Goal: Task Accomplishment & Management: Manage account settings

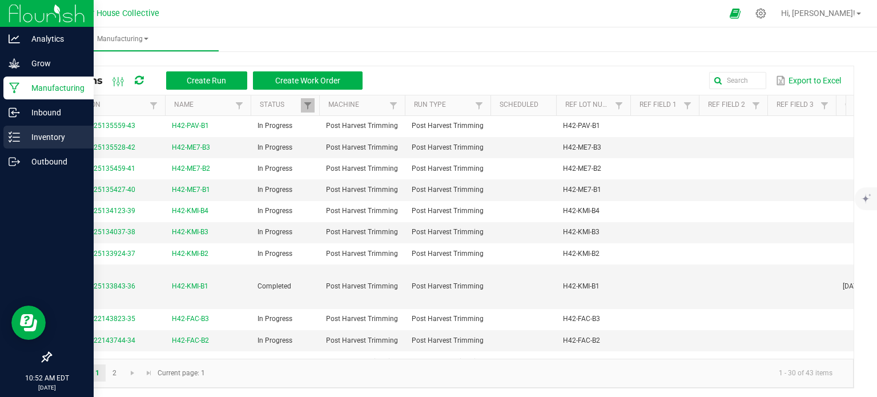
click at [39, 134] on p "Inventory" at bounding box center [54, 137] width 69 height 14
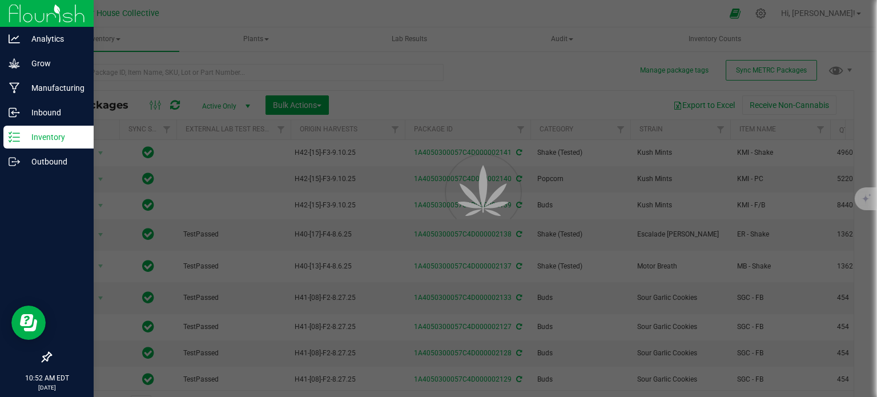
click at [143, 70] on div at bounding box center [438, 198] width 877 height 397
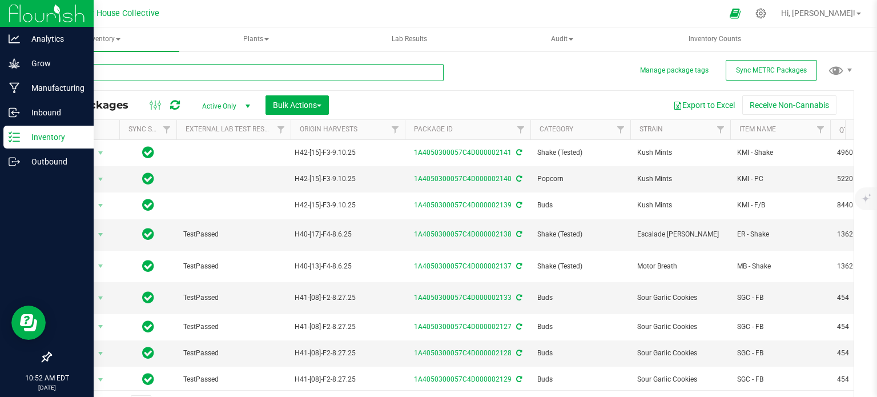
click at [143, 70] on input "text" at bounding box center [247, 72] width 394 height 17
type input "2139"
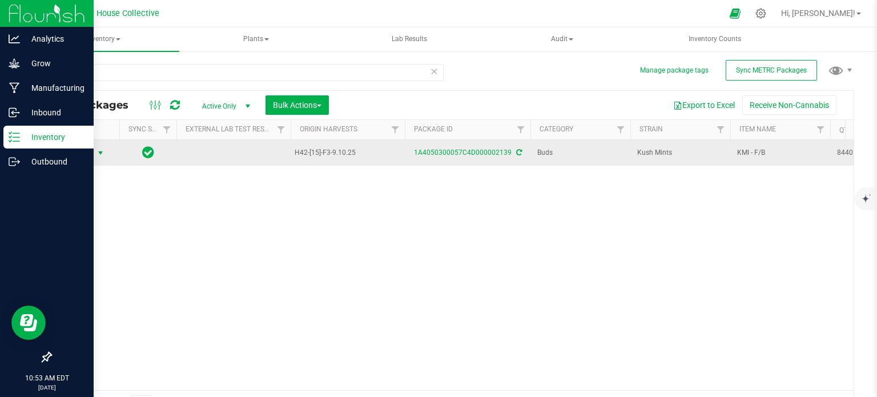
click at [101, 155] on span "select" at bounding box center [100, 153] width 9 height 9
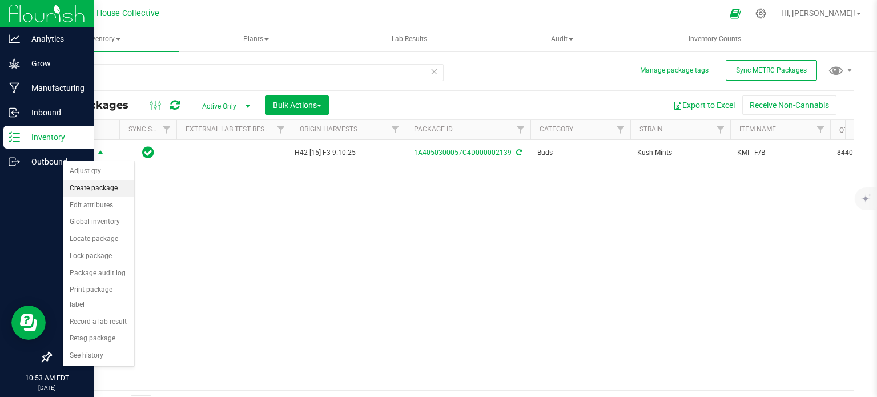
click at [101, 185] on li "Create package" at bounding box center [98, 188] width 71 height 17
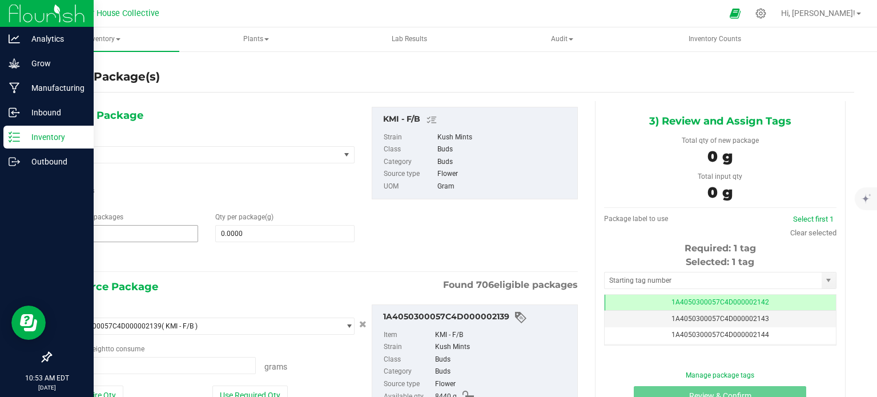
click at [119, 230] on span "1 1" at bounding box center [128, 233] width 139 height 17
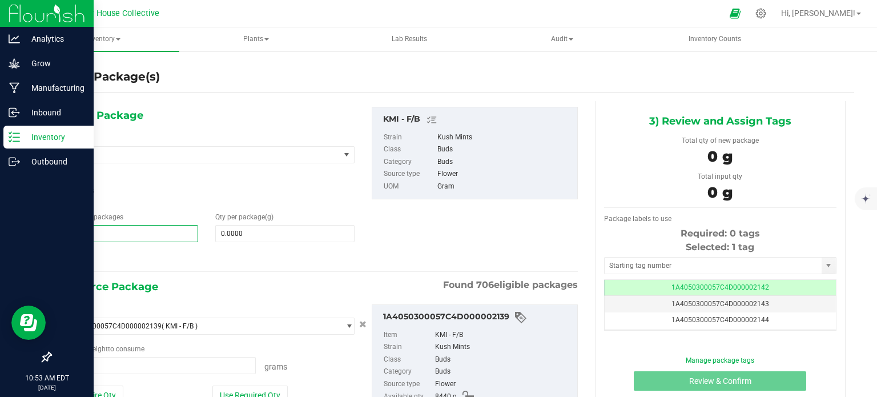
type input "18"
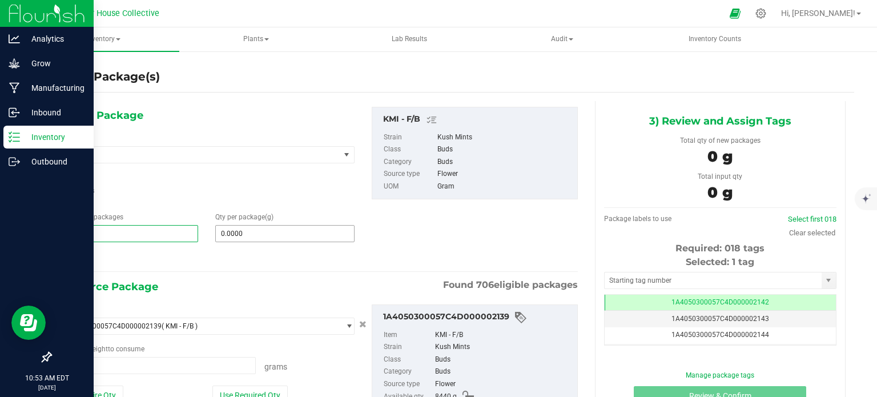
type input "18"
click at [245, 232] on span at bounding box center [284, 233] width 139 height 17
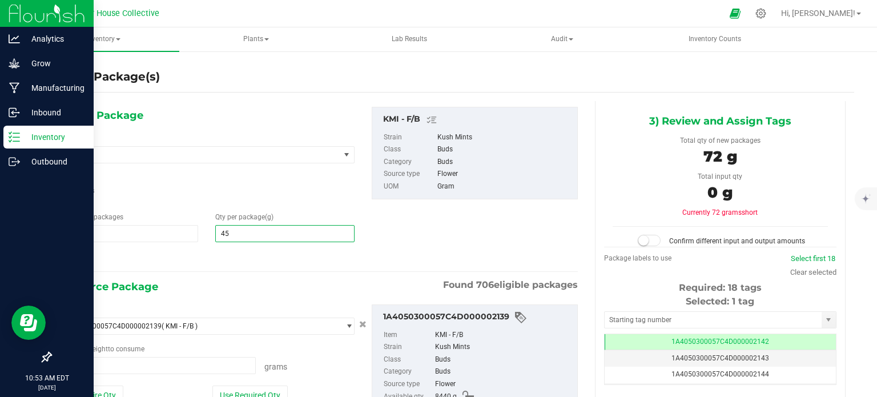
type input "454"
type input "454.0000"
click at [147, 360] on span at bounding box center [157, 365] width 197 height 17
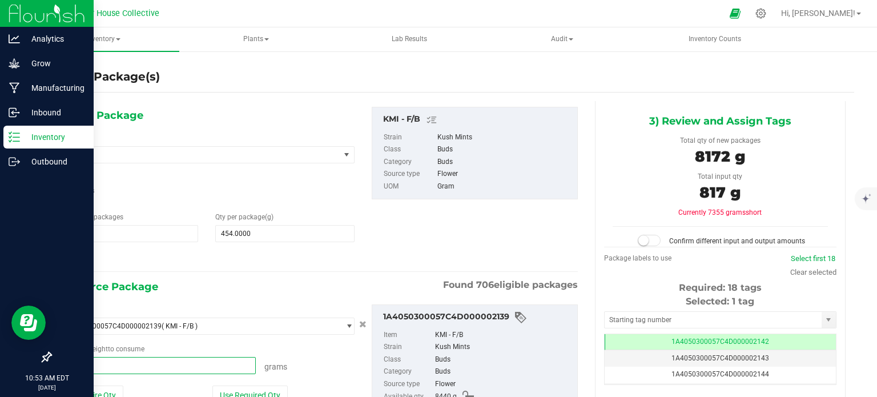
type input "8172"
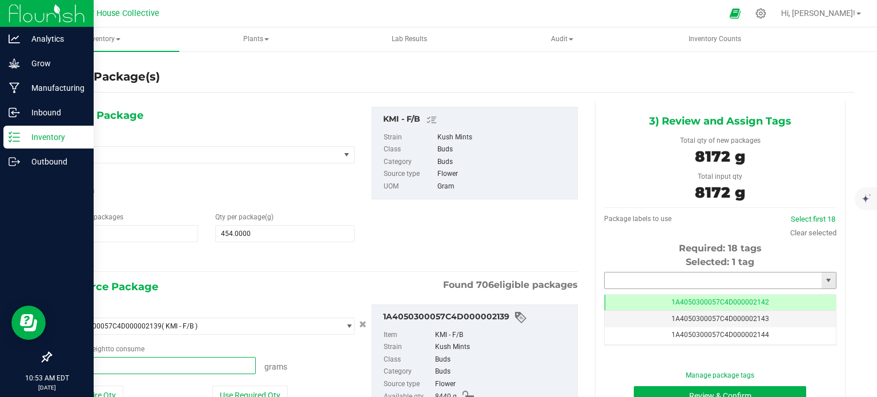
type input "8172.0000 g"
click at [606, 281] on input "text" at bounding box center [713, 281] width 217 height 16
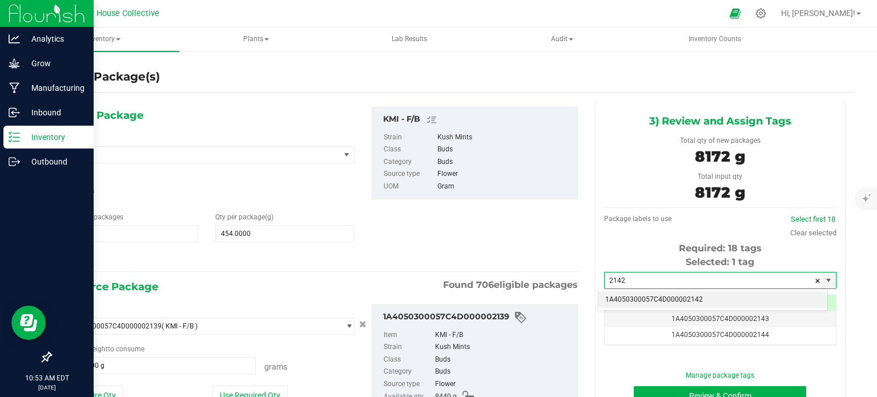
click at [631, 298] on li "1A4050300057C4D000002142" at bounding box center [713, 299] width 229 height 17
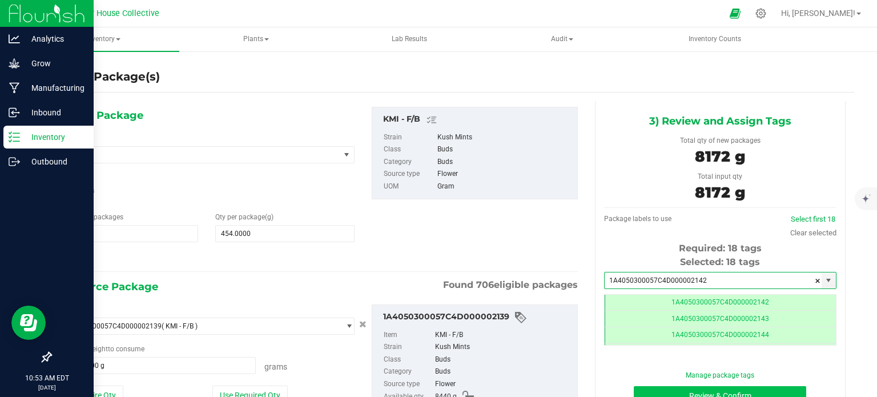
type input "1A4050300057C4D000002142"
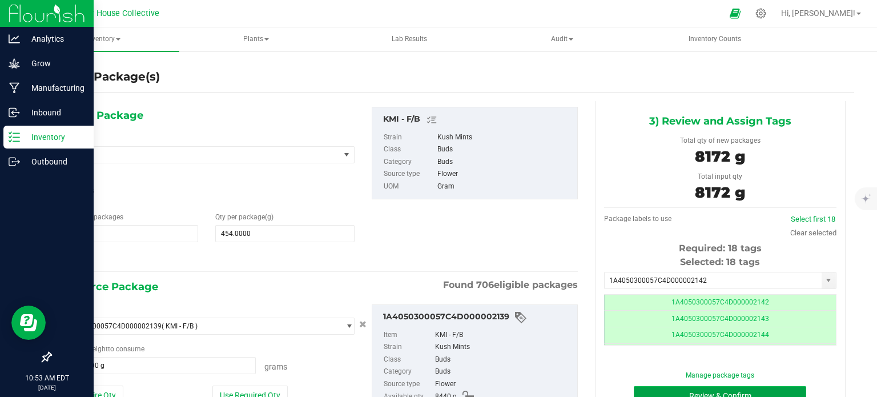
click at [650, 387] on button "Review & Confirm" at bounding box center [720, 395] width 173 height 19
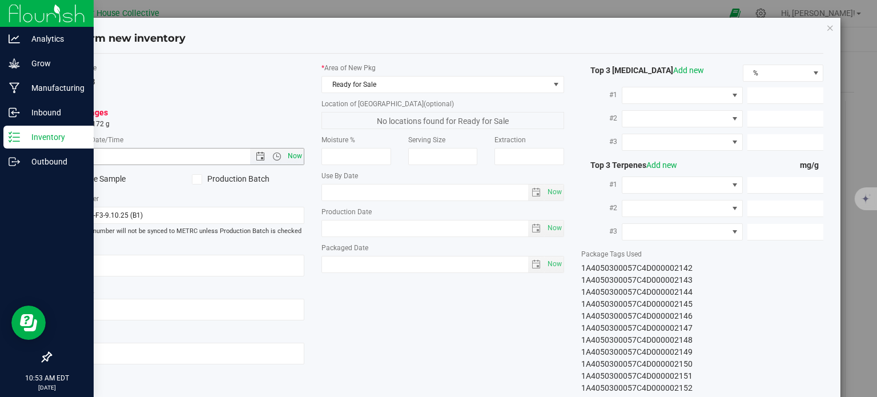
click at [292, 155] on span "Now" at bounding box center [295, 156] width 19 height 17
type input "[DATE] 10:53 AM"
click at [553, 267] on span "Now" at bounding box center [554, 264] width 19 height 17
type input "[DATE]"
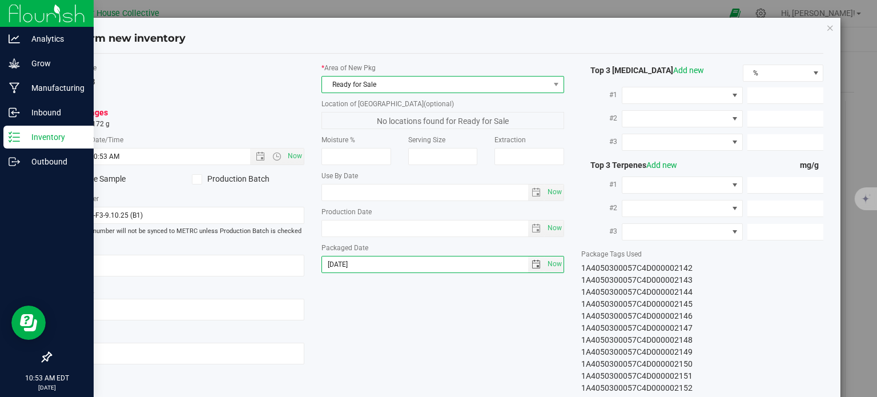
click at [466, 84] on span "Ready for Sale" at bounding box center [435, 85] width 227 height 16
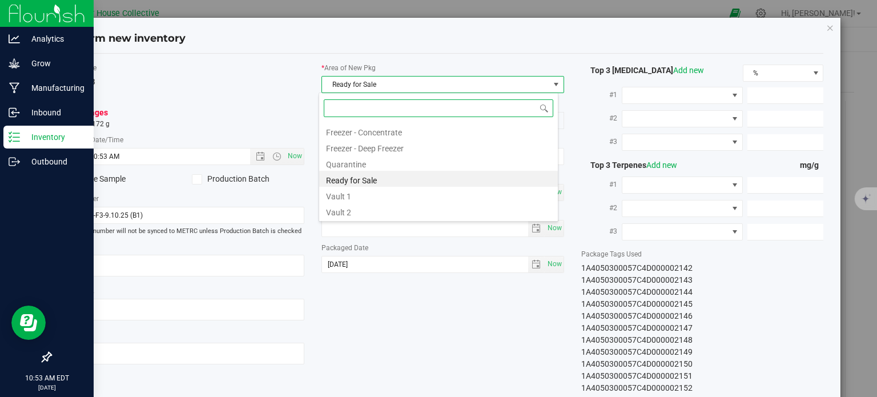
click at [412, 214] on li "Vault 2" at bounding box center [438, 211] width 239 height 16
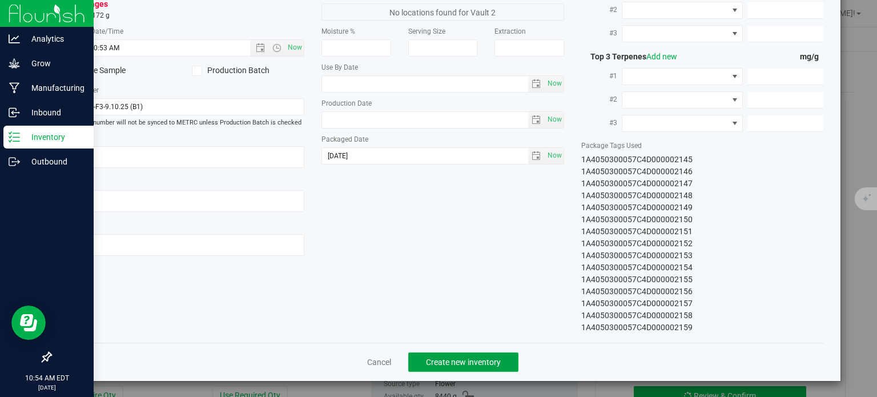
click at [478, 358] on span "Create new inventory" at bounding box center [463, 362] width 75 height 9
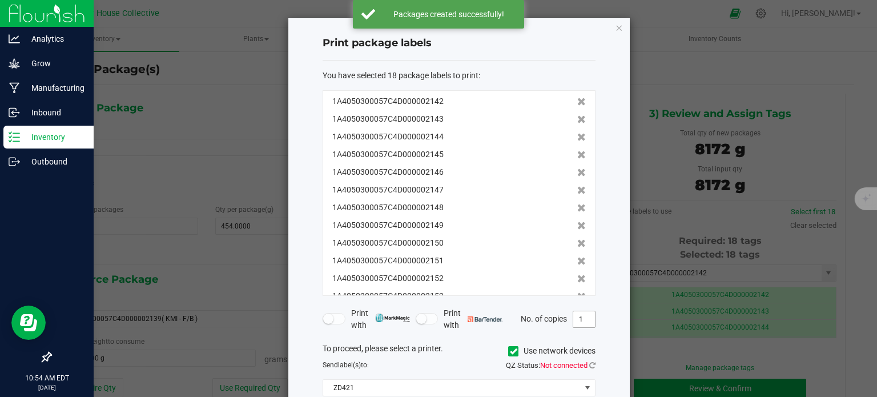
click at [583, 317] on input "1" at bounding box center [585, 319] width 22 height 16
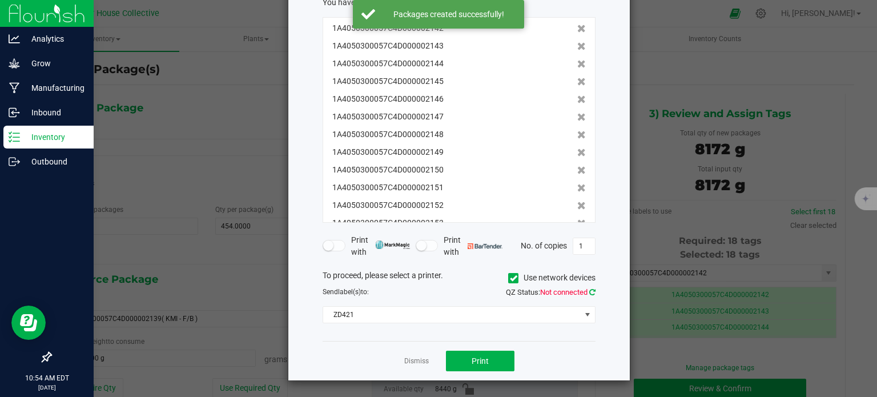
click at [591, 289] on icon at bounding box center [593, 291] width 6 height 7
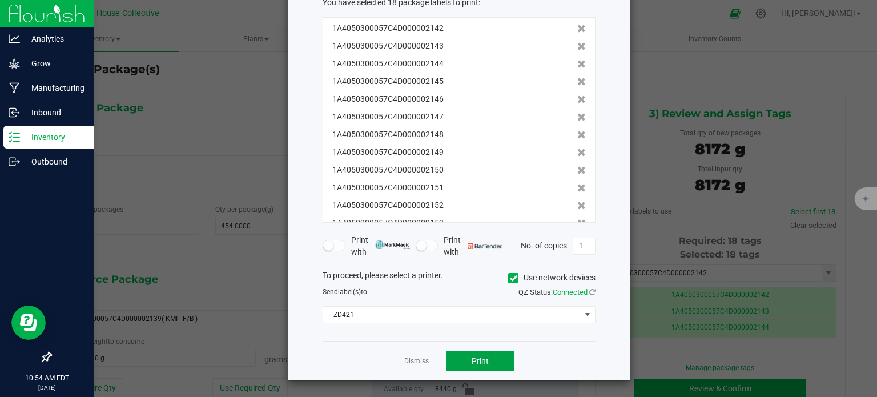
click at [500, 356] on button "Print" at bounding box center [480, 361] width 69 height 21
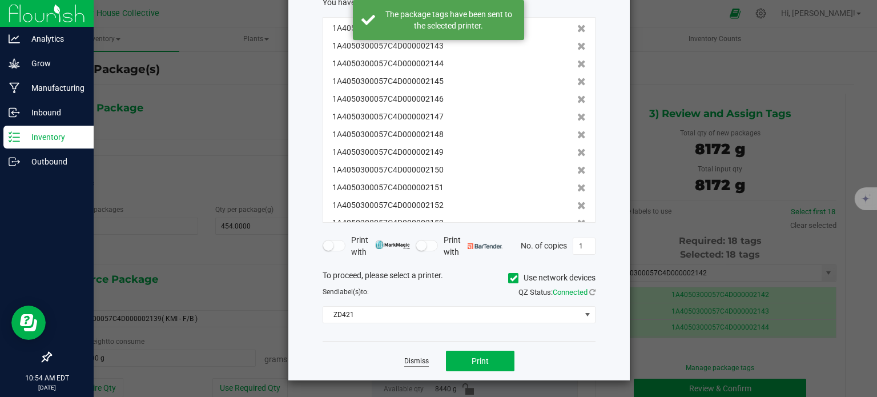
click at [410, 358] on link "Dismiss" at bounding box center [416, 361] width 25 height 10
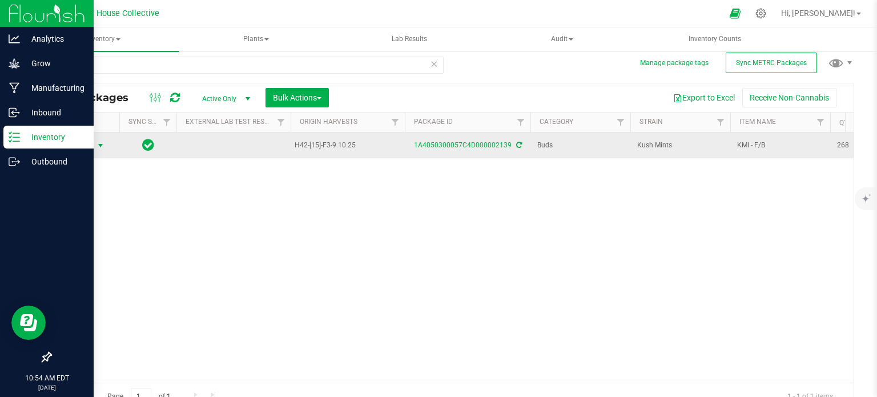
click at [98, 146] on span "select" at bounding box center [100, 145] width 9 height 9
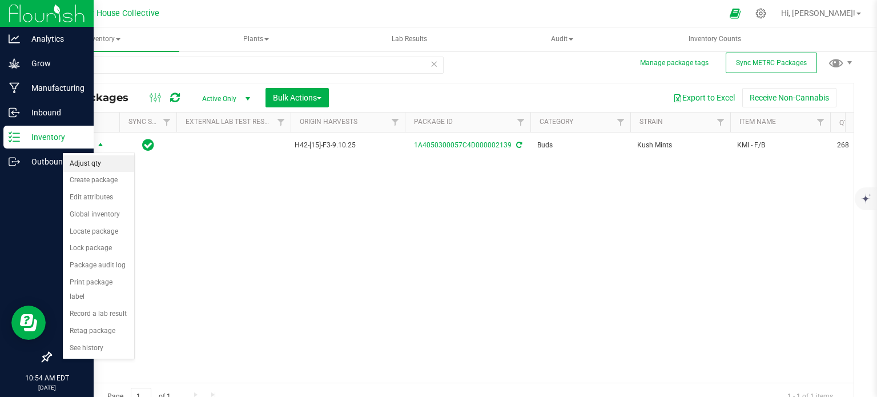
click at [102, 162] on li "Adjust qty" at bounding box center [98, 163] width 71 height 17
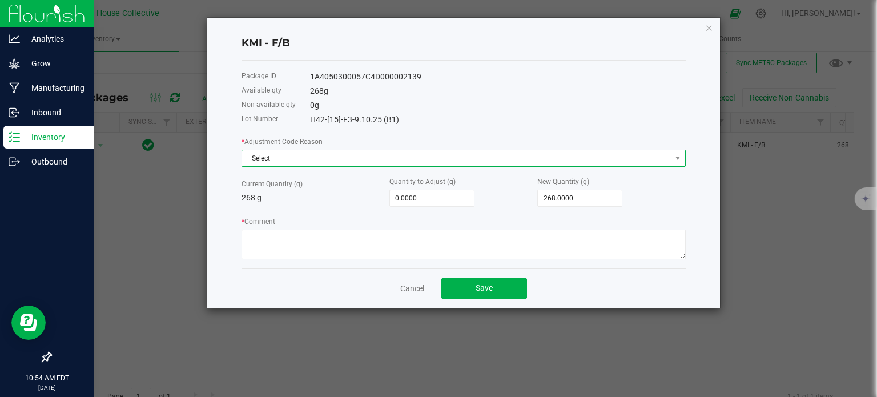
click at [305, 163] on span "Select" at bounding box center [456, 158] width 429 height 16
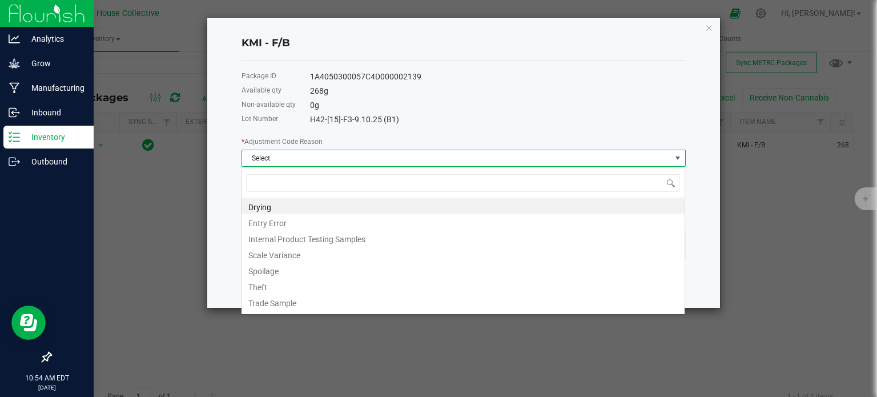
scroll to position [17, 444]
click at [294, 249] on li "Scale Variance" at bounding box center [463, 254] width 443 height 16
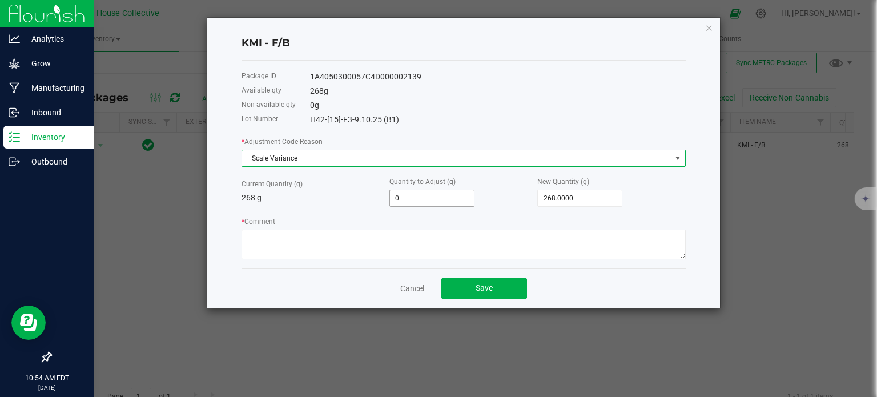
click at [409, 198] on input "0" at bounding box center [432, 198] width 84 height 16
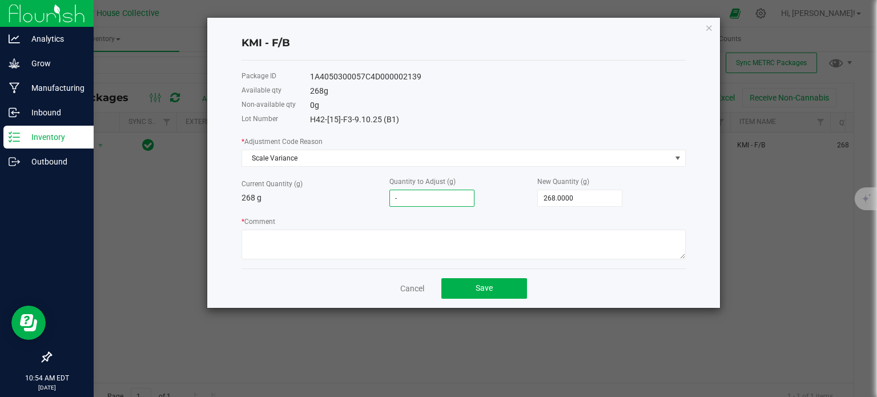
type input "-2"
type input "266.0000"
type input "-22"
type input "246.0000"
type input "-22.0000"
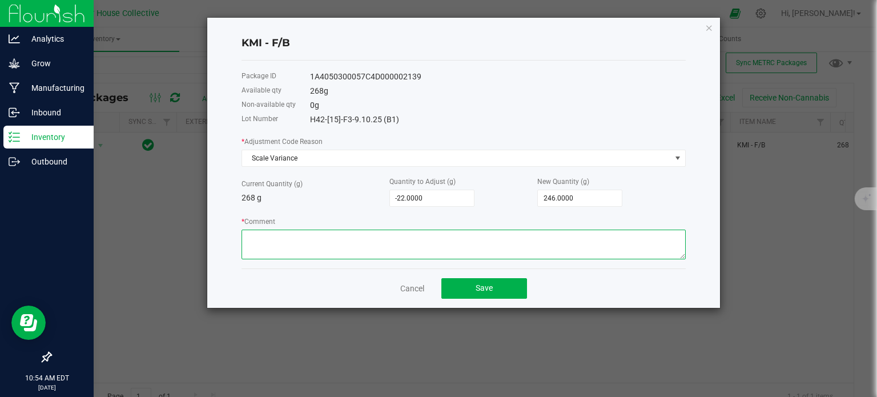
click at [350, 248] on textarea "* Comment" at bounding box center [464, 245] width 444 height 30
type textarea "Scale Variance"
click at [487, 296] on button "Save" at bounding box center [485, 288] width 86 height 21
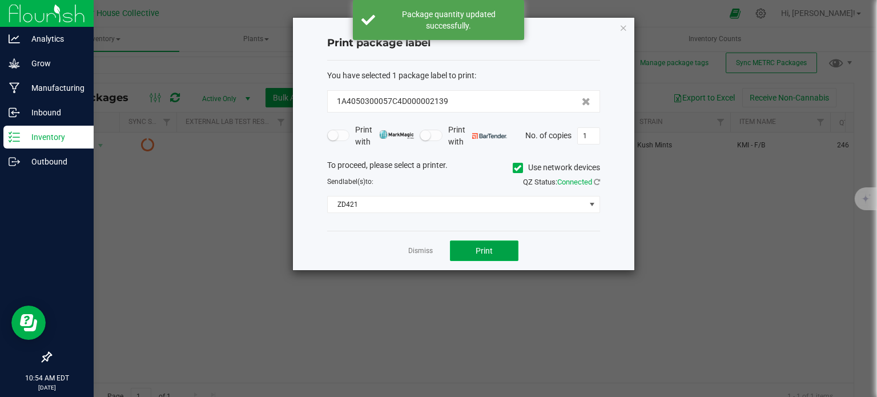
click at [472, 241] on button "Print" at bounding box center [484, 251] width 69 height 21
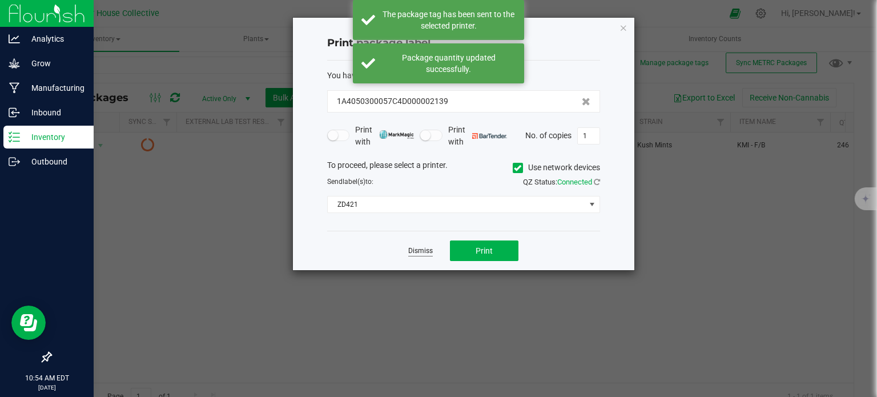
click at [427, 249] on link "Dismiss" at bounding box center [420, 251] width 25 height 10
